Goal: Transaction & Acquisition: Download file/media

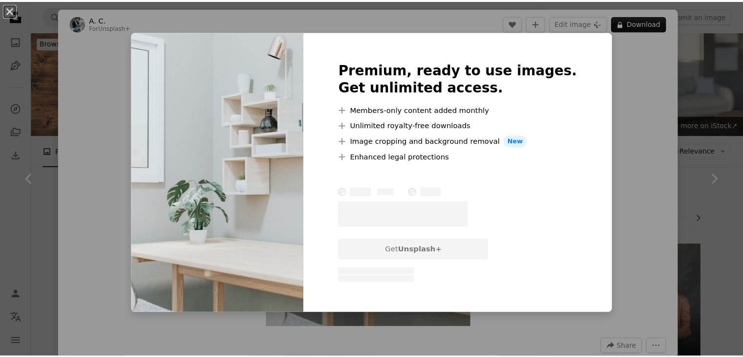
scroll to position [977, 0]
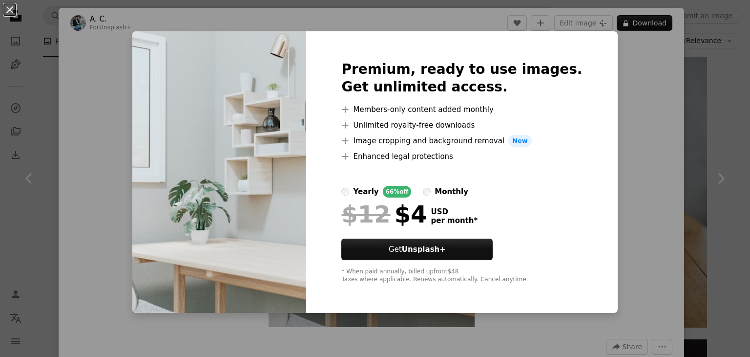
click at [613, 116] on div "An X shape Premium, ready to use images. Get unlimited access. A plus sign Memb…" at bounding box center [375, 178] width 750 height 357
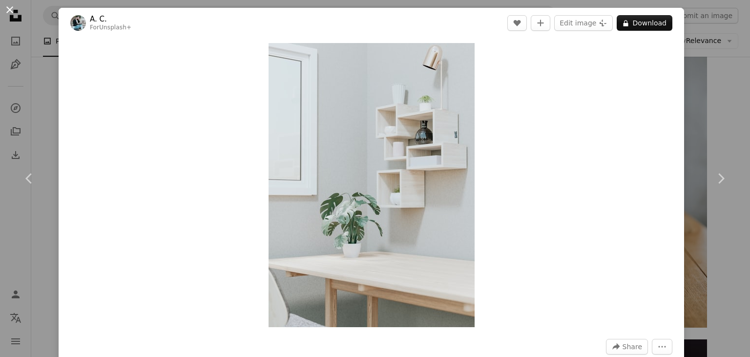
click at [10, 5] on button "An X shape" at bounding box center [10, 10] width 12 height 12
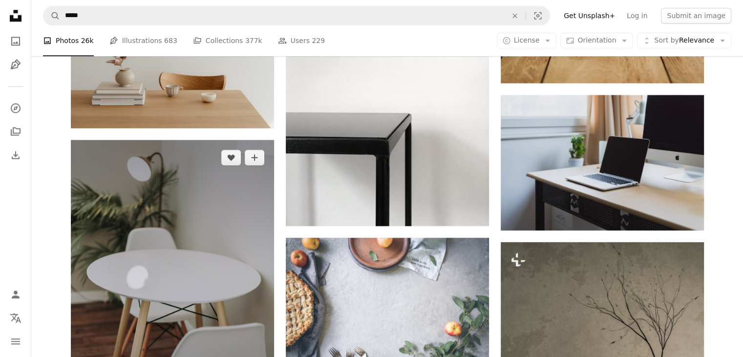
scroll to position [1710, 0]
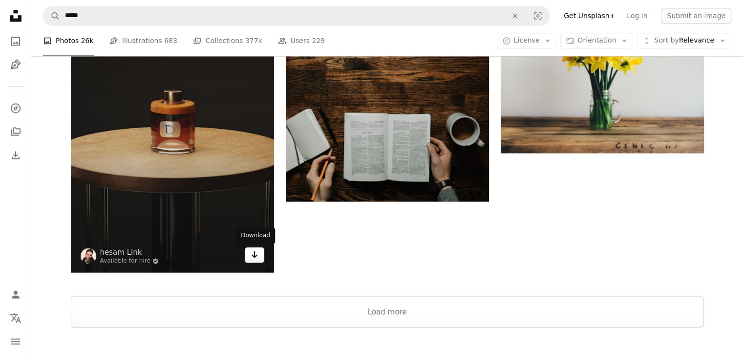
click at [254, 255] on icon "Download" at bounding box center [254, 254] width 6 height 7
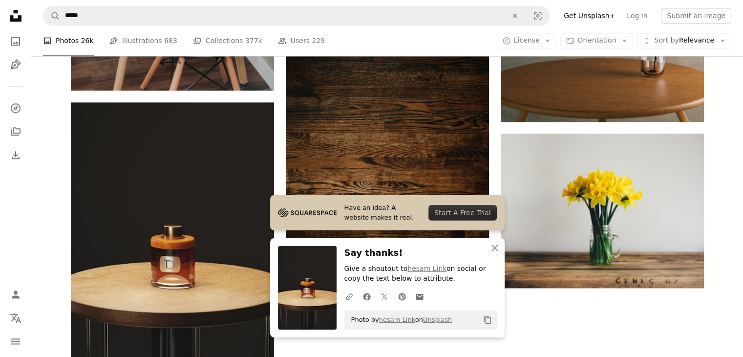
scroll to position [1466, 0]
